Goal: Find specific page/section: Find specific page/section

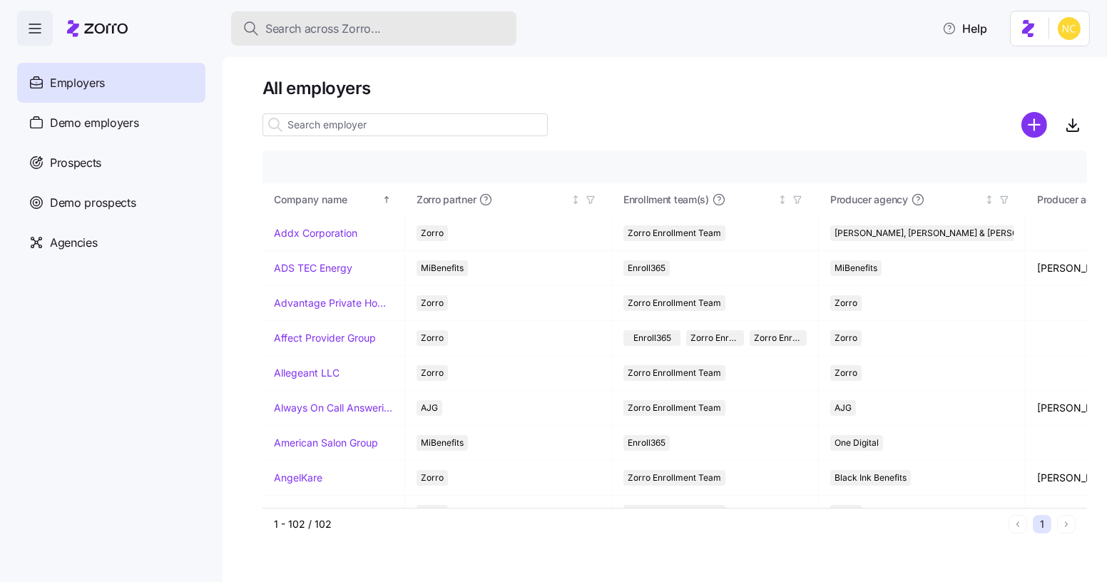
click at [304, 36] on span "Search across Zorro..." at bounding box center [323, 29] width 116 height 18
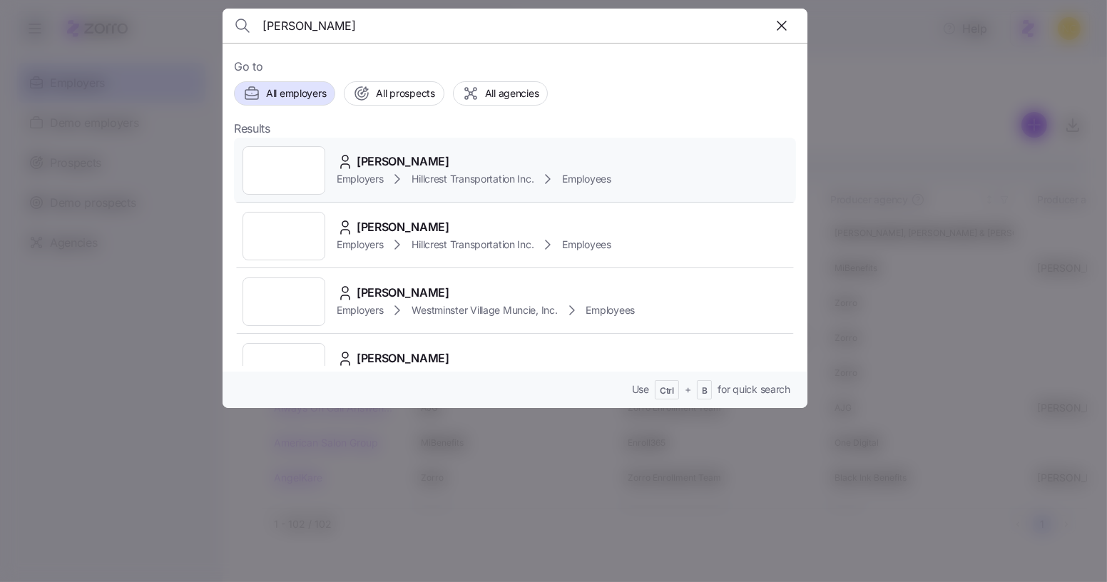
type input "[PERSON_NAME]"
click at [373, 149] on div "[PERSON_NAME] Employers Hillcrest Transportation Inc. Employees" at bounding box center [515, 171] width 562 height 66
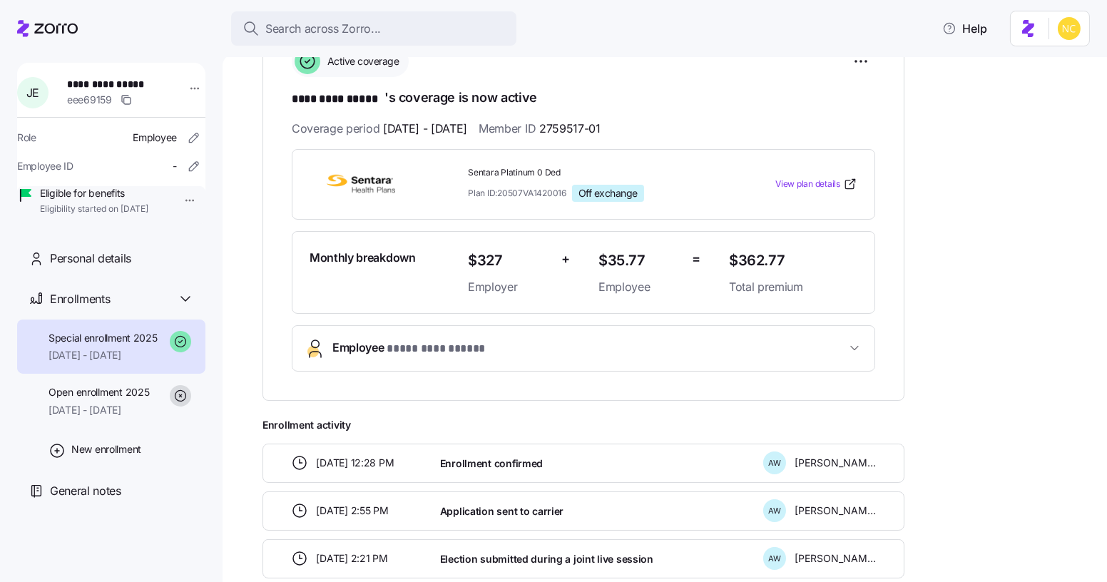
scroll to position [233, 0]
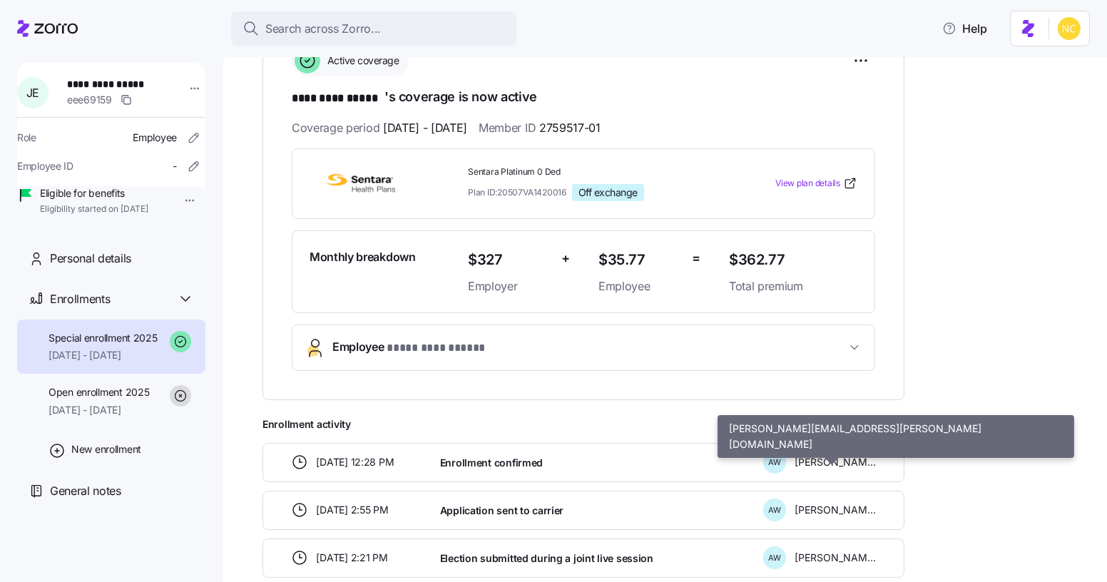
click at [778, 425] on span "Enrollment activity" at bounding box center [584, 424] width 642 height 14
